Goal: Find contact information

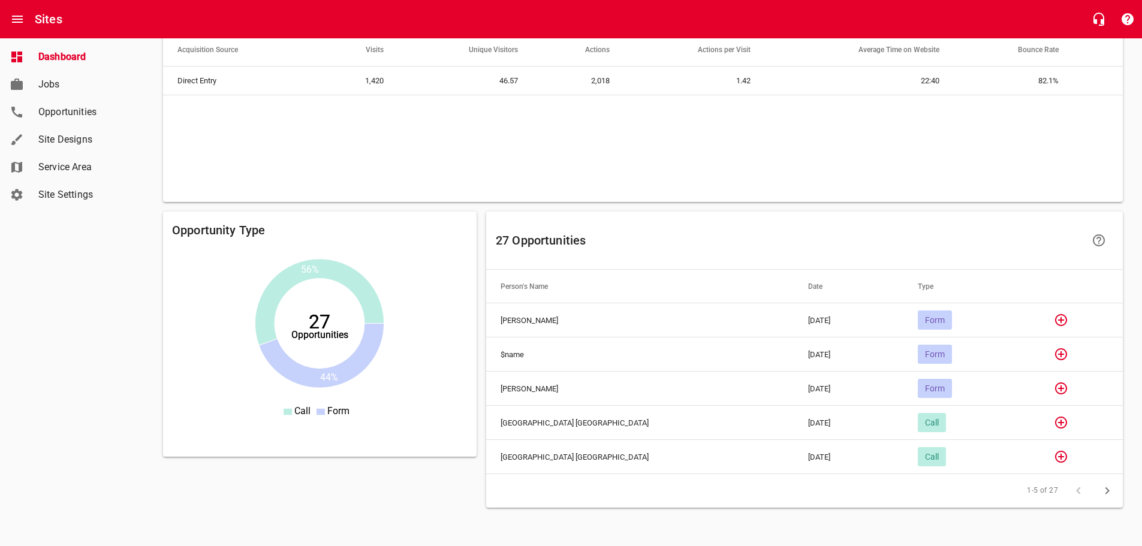
scroll to position [794, 0]
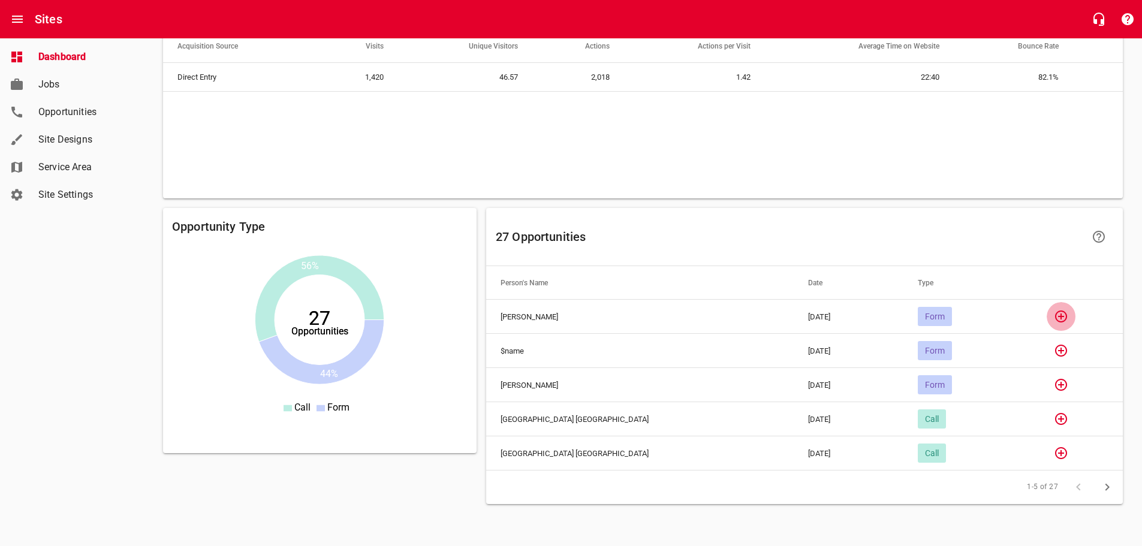
click at [1054, 318] on icon "button" at bounding box center [1061, 316] width 14 height 14
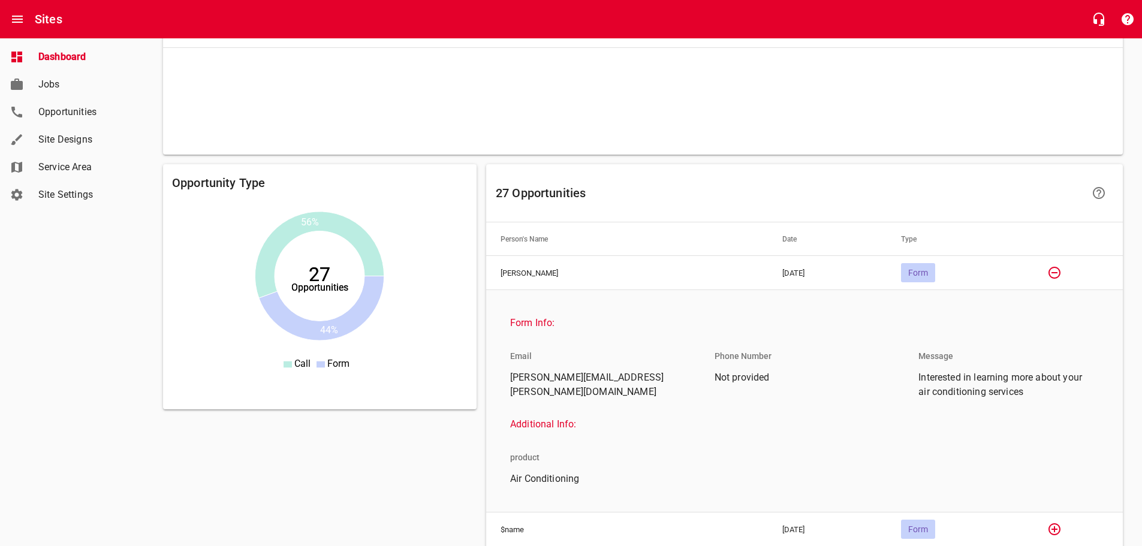
scroll to position [854, 0]
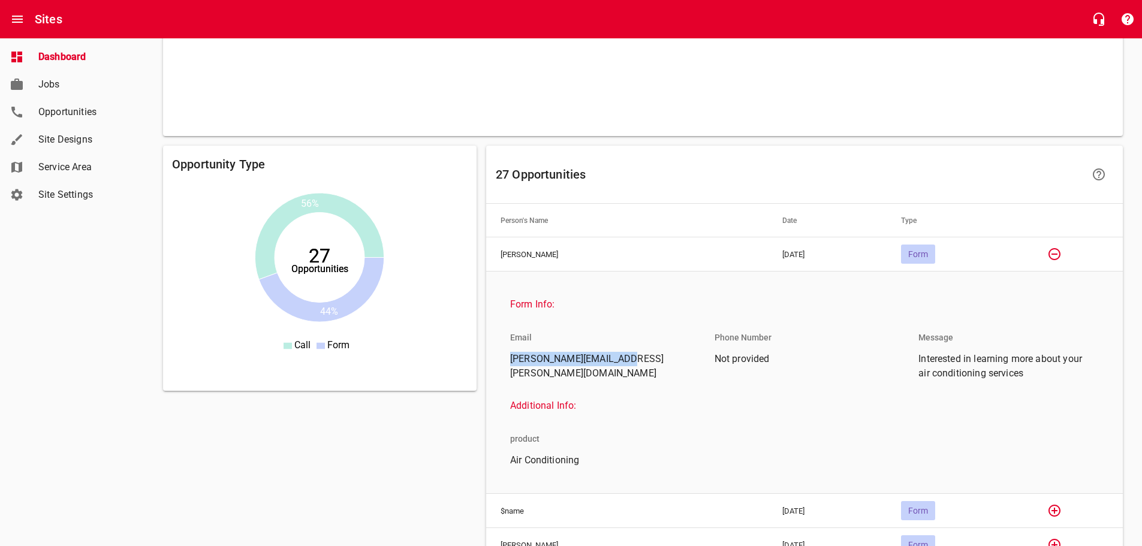
drag, startPoint x: 628, startPoint y: 358, endPoint x: 510, endPoint y: 361, distance: 118.7
click at [510, 361] on span "Verna.Stroman@gmail.com" at bounding box center [595, 366] width 171 height 29
copy span "Verna.Stroman@gmail.com"
